Goal: Task Accomplishment & Management: Complete application form

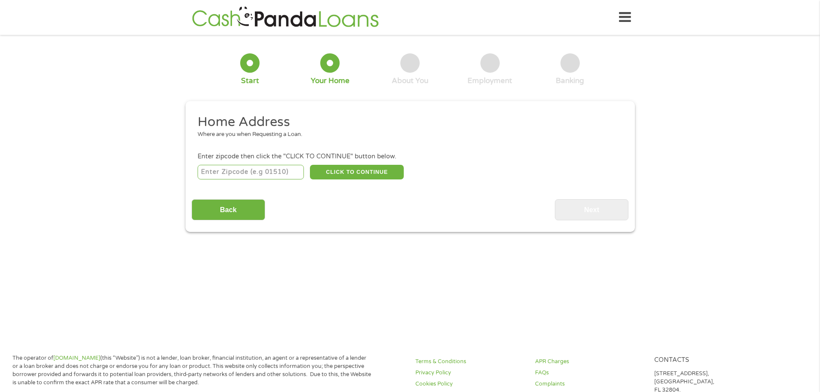
click at [279, 175] on input "number" at bounding box center [251, 172] width 106 height 15
type input "01463"
select select "[US_STATE]"
click at [372, 171] on button "CLICK TO CONTINUE" at bounding box center [357, 172] width 94 height 15
type input "01463"
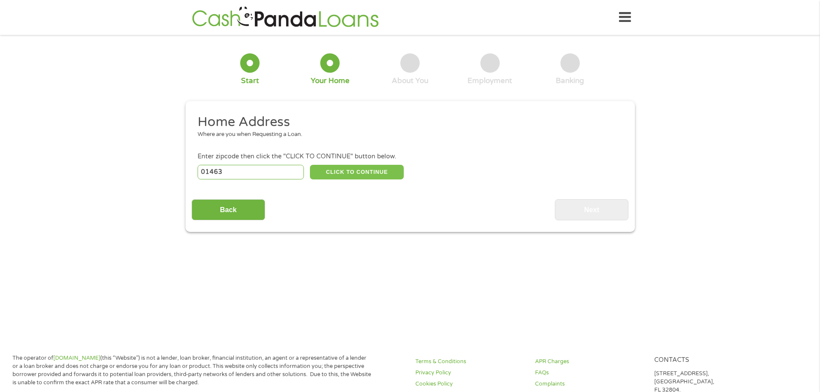
type input "Pepperell"
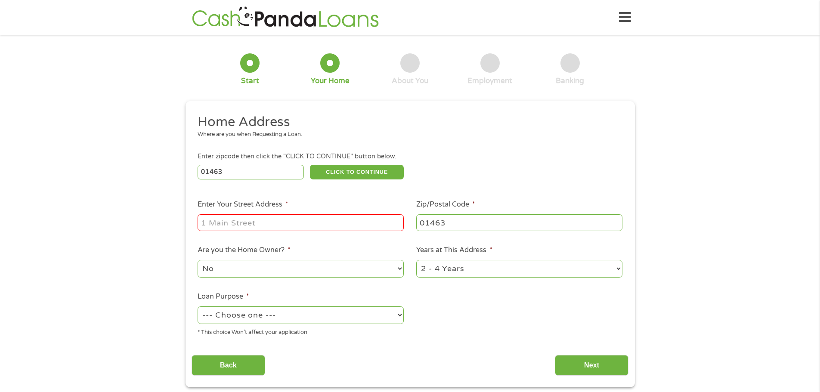
click at [376, 227] on input "Enter Your Street Address *" at bounding box center [301, 222] width 206 height 16
type input "[STREET_ADDRESS]"
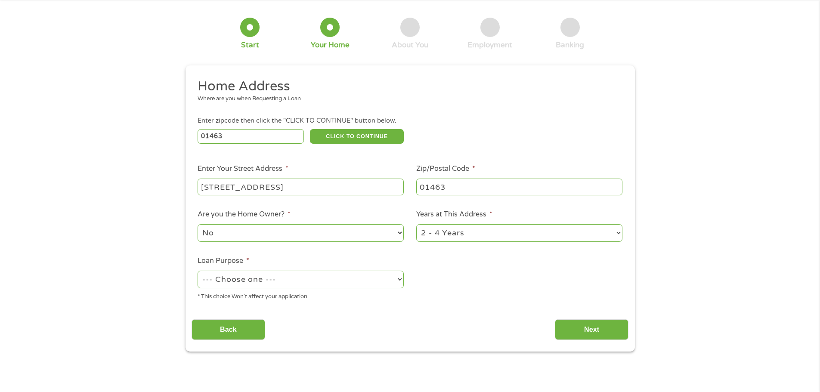
scroll to position [86, 0]
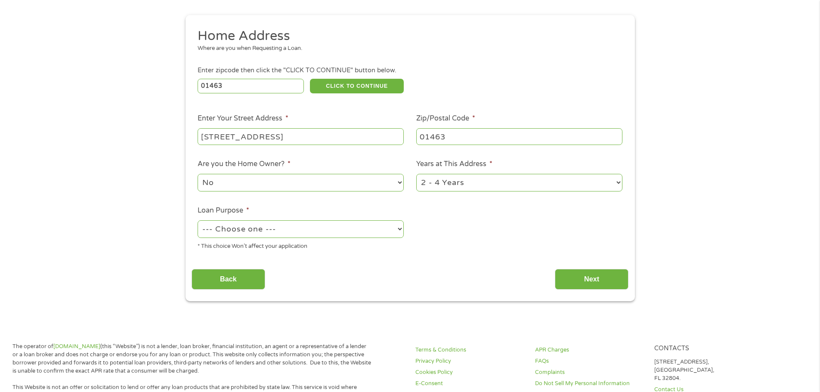
click at [477, 183] on select "1 Year or less 1 - 2 Years 2 - 4 Years Over 4 Years" at bounding box center [519, 183] width 206 height 18
select select "12months"
click at [416, 174] on select "1 Year or less 1 - 2 Years 2 - 4 Years Over 4 Years" at bounding box center [519, 183] width 206 height 18
click at [357, 226] on select "--- Choose one --- Pay Bills Debt Consolidation Home Improvement Major Purchase…" at bounding box center [301, 229] width 206 height 18
select select "other"
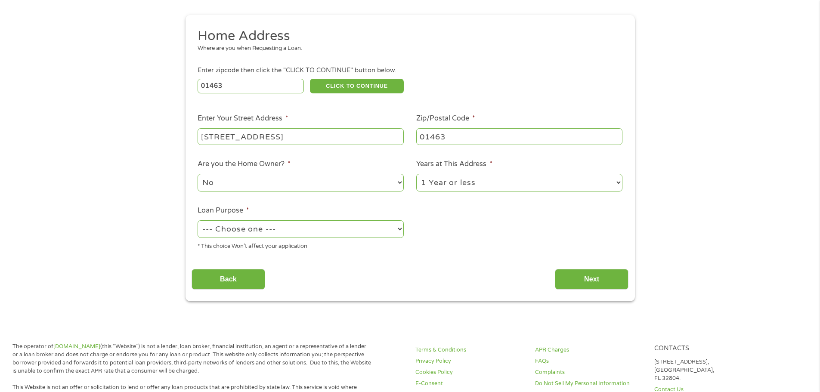
click at [198, 220] on select "--- Choose one --- Pay Bills Debt Consolidation Home Improvement Major Purchase…" at bounding box center [301, 229] width 206 height 18
click at [615, 279] on input "Next" at bounding box center [592, 279] width 74 height 21
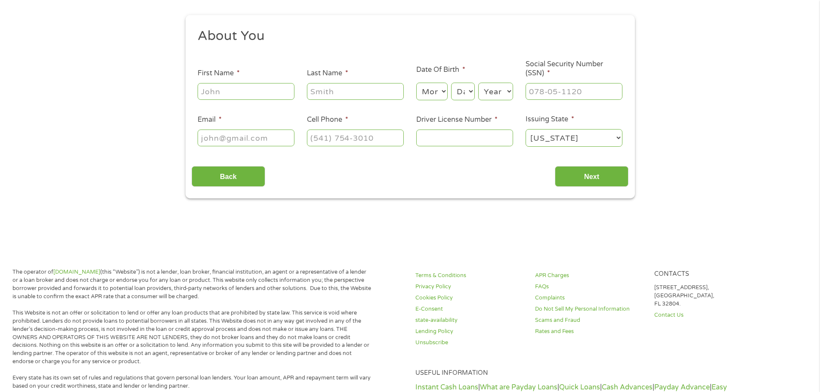
scroll to position [0, 0]
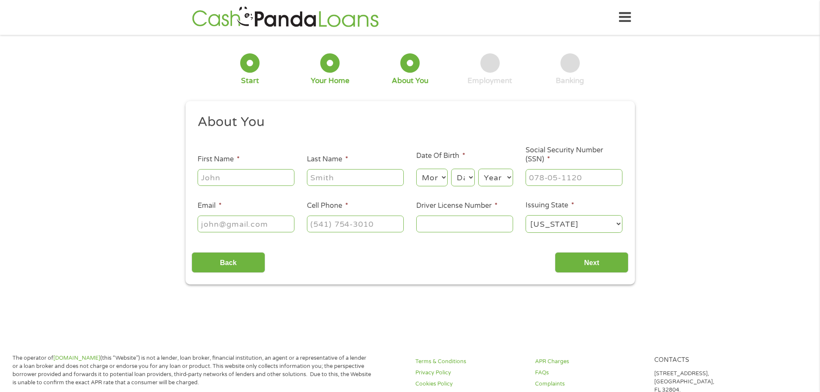
click at [248, 177] on input "First Name *" at bounding box center [246, 177] width 97 height 16
type input "Kaeleigh"
type input "[PERSON_NAME]"
click at [431, 183] on select "Month 1 2 3 4 5 6 7 8 9 10 11 12" at bounding box center [431, 178] width 31 height 18
select select "4"
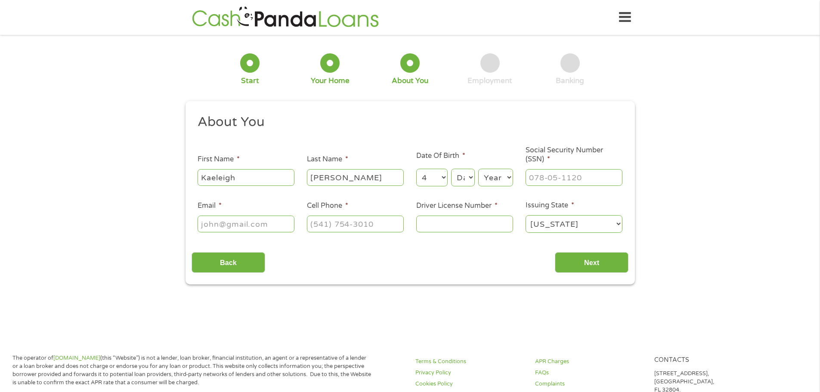
click at [416, 169] on select "Month 1 2 3 4 5 6 7 8 9 10 11 12" at bounding box center [431, 178] width 31 height 18
click at [463, 172] on select "Day 1 2 3 4 5 6 7 8 9 10 11 12 13 14 15 16 17 18 19 20 21 22 23 24 25 26 27 28 …" at bounding box center [462, 178] width 23 height 18
select select "5"
click at [451, 169] on select "Day 1 2 3 4 5 6 7 8 9 10 11 12 13 14 15 16 17 18 19 20 21 22 23 24 25 26 27 28 …" at bounding box center [462, 178] width 23 height 18
click at [485, 175] on select "Year [DATE] 2006 2005 2004 2003 2002 2001 2000 1999 1998 1997 1996 1995 1994 19…" at bounding box center [495, 178] width 35 height 18
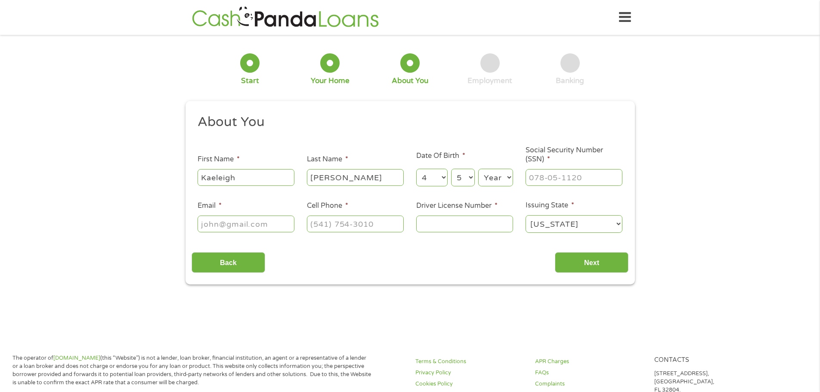
select select "1998"
click at [478, 169] on select "Year [DATE] 2006 2005 2004 2003 2002 2001 2000 1999 1998 1997 1996 1995 1994 19…" at bounding box center [495, 178] width 35 height 18
click at [571, 177] on input "___-__-____" at bounding box center [574, 177] width 97 height 16
type input "001-92-3581"
click at [237, 226] on input "Email *" at bounding box center [246, 224] width 97 height 16
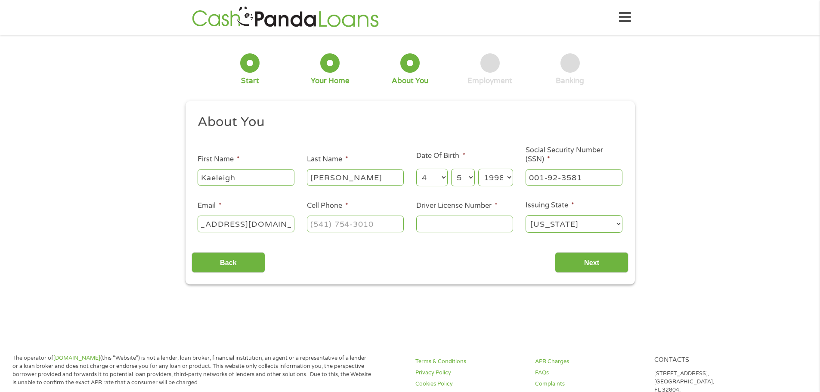
scroll to position [0, 42]
type input "[EMAIL_ADDRESS][DOMAIN_NAME]"
type input "[PHONE_NUMBER]"
type input "SA0092692"
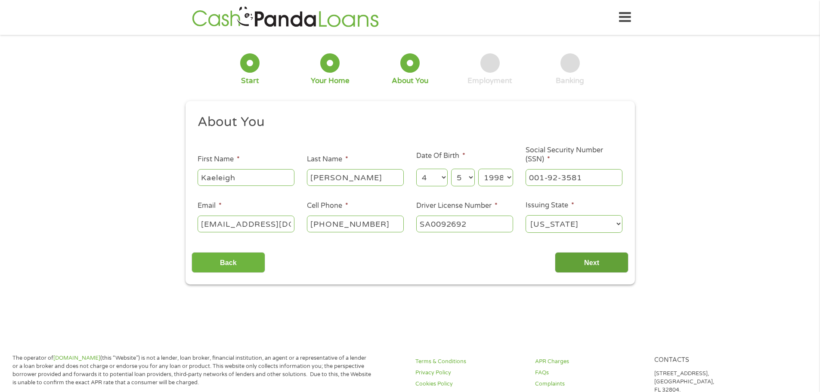
click at [604, 262] on input "Next" at bounding box center [592, 262] width 74 height 21
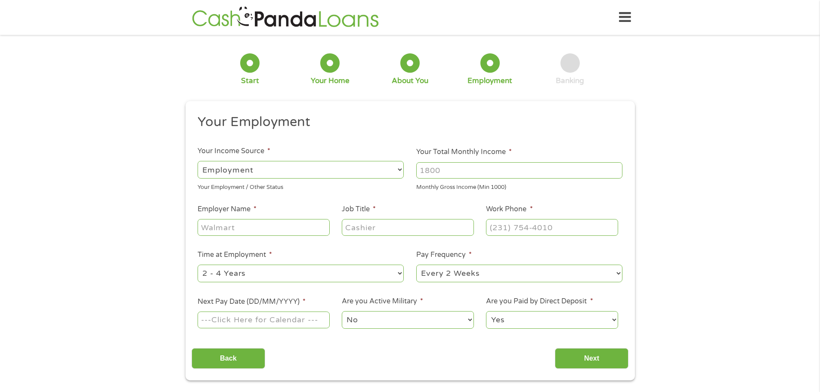
scroll to position [3, 3]
click at [463, 171] on input "Your Total Monthly Income *" at bounding box center [519, 170] width 206 height 16
type input "2200"
click at [266, 227] on input "Employer Name *" at bounding box center [264, 227] width 132 height 16
type input "UPS Supply Chain Solutions"
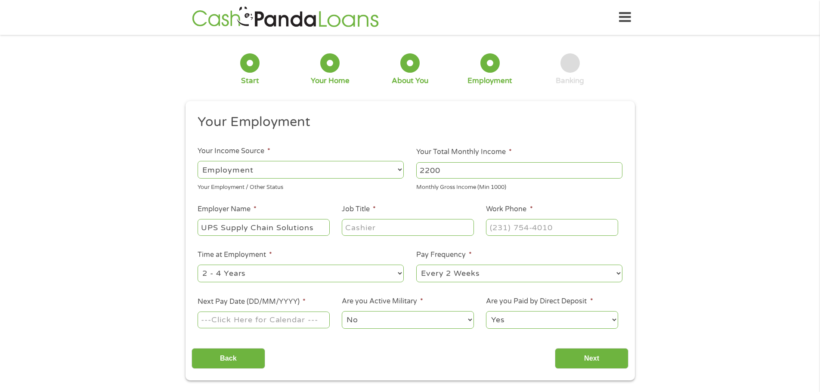
type input "s"
type input "Senior Administrative Assistant"
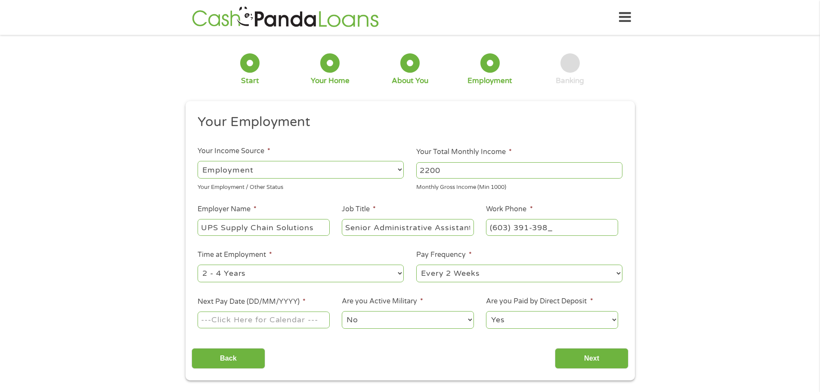
type input "[PHONE_NUMBER]"
click at [287, 271] on select "--- Choose one --- 1 Year or less 1 - 2 Years 2 - 4 Years Over 4 Years" at bounding box center [301, 274] width 206 height 18
click at [527, 272] on select "--- Choose one --- Every 2 Weeks Every Week Monthly Semi-Monthly" at bounding box center [519, 274] width 206 height 18
select select "weekly"
click at [416, 265] on select "--- Choose one --- Every 2 Weeks Every Week Monthly Semi-Monthly" at bounding box center [519, 274] width 206 height 18
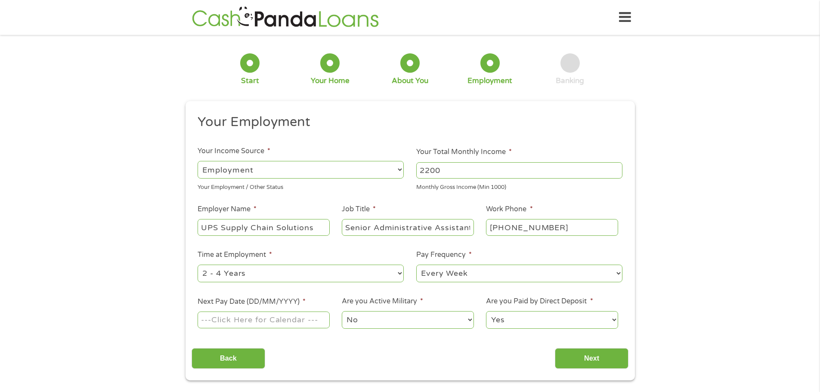
click at [281, 313] on input "Next Pay Date (DD/MM/YYYY) *" at bounding box center [264, 320] width 132 height 16
type input "[DATE]"
click at [567, 359] on input "Next" at bounding box center [592, 358] width 74 height 21
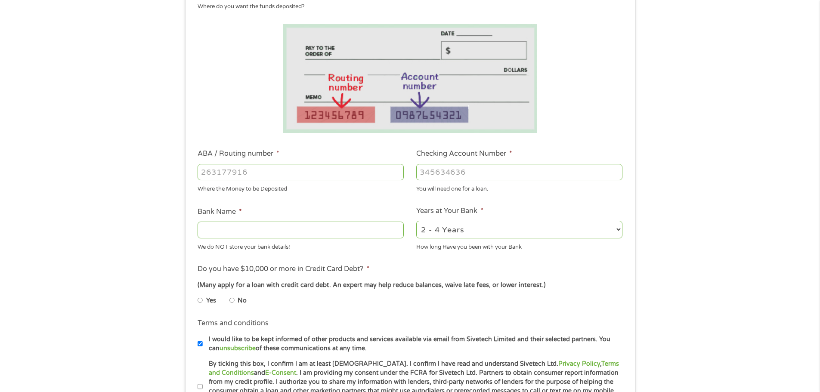
scroll to position [172, 0]
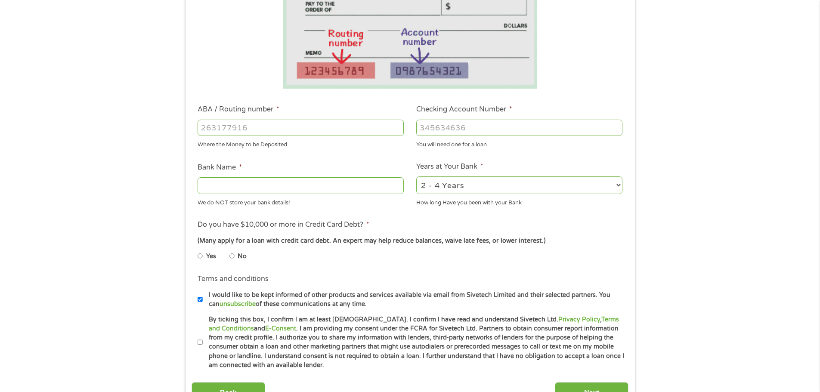
click at [326, 121] on input "ABA / Routing number *" at bounding box center [301, 128] width 206 height 16
type input "011400495"
type input "BANK OF AMERICA NA"
type input "011400495"
type input "388006779086"
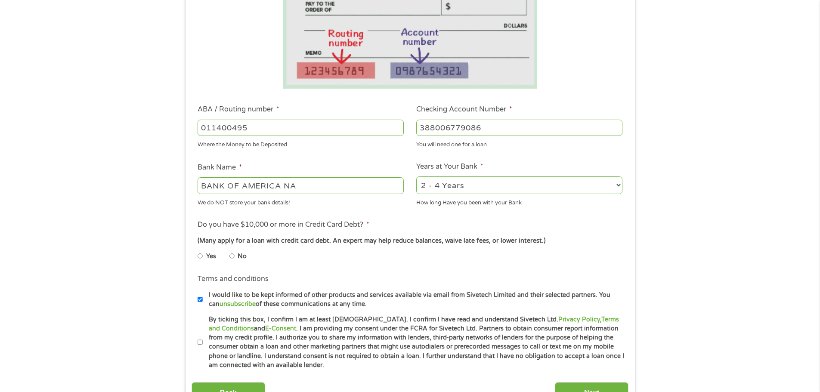
click at [534, 193] on select "2 - 4 Years 6 - 12 Months 1 - 2 Years Over 4 Years" at bounding box center [519, 186] width 206 height 18
select select "24months"
click at [416, 177] on select "2 - 4 Years 6 - 12 Months 1 - 2 Years Over 4 Years" at bounding box center [519, 186] width 206 height 18
click at [232, 256] on input "No" at bounding box center [232, 256] width 5 height 14
radio input "true"
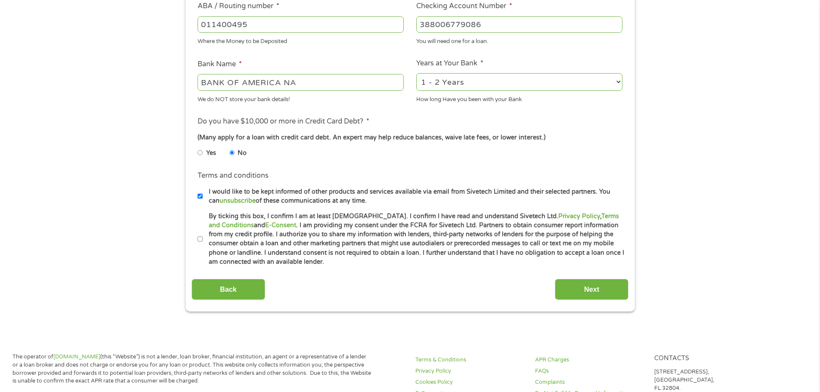
scroll to position [345, 0]
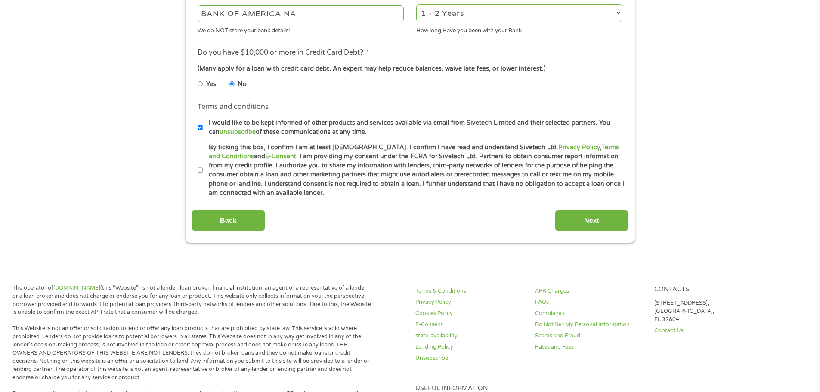
click at [339, 166] on label "By ticking this box, I confirm I am at least [DEMOGRAPHIC_DATA]. I confirm I ha…" at bounding box center [414, 170] width 422 height 55
click at [203, 166] on input "By ticking this box, I confirm I am at least [DEMOGRAPHIC_DATA]. I confirm I ha…" at bounding box center [200, 171] width 5 height 14
checkbox input "true"
click at [354, 121] on label "I would like to be kept informed of other products and services available via e…" at bounding box center [414, 127] width 422 height 19
click at [203, 121] on input "I would like to be kept informed of other products and services available via e…" at bounding box center [200, 128] width 5 height 14
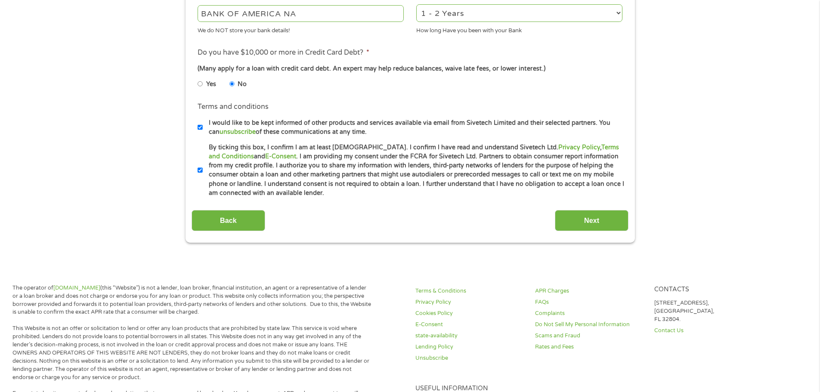
checkbox input "false"
click at [589, 217] on input "Next" at bounding box center [592, 220] width 74 height 21
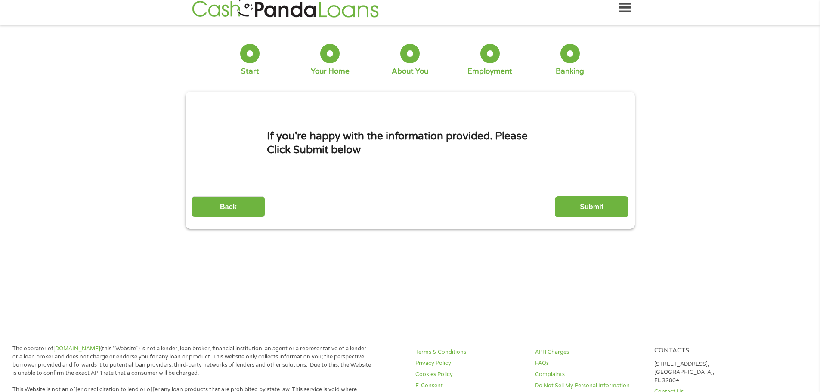
scroll to position [0, 0]
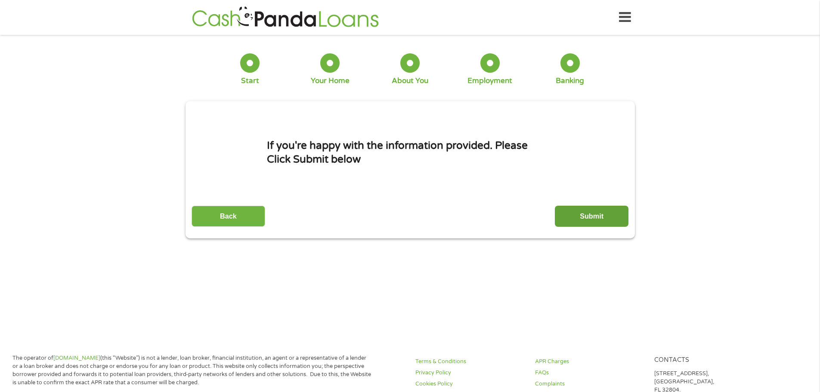
click at [612, 221] on input "Submit" at bounding box center [592, 216] width 74 height 21
